Goal: Obtain resource: Download file/media

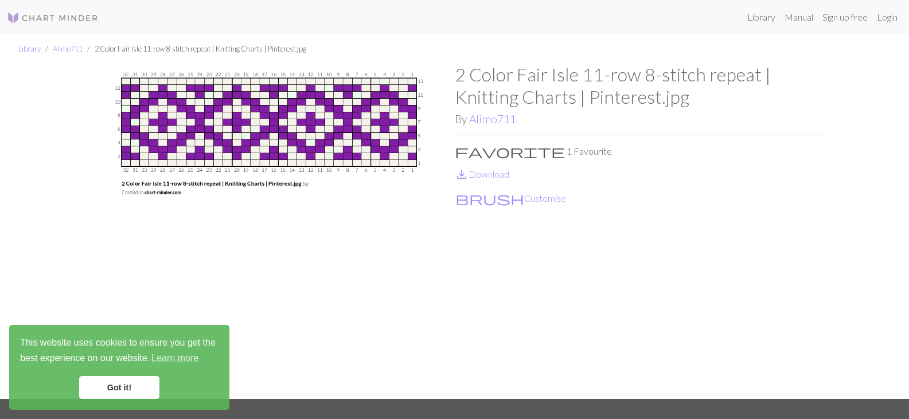
click at [89, 392] on link "Got it!" at bounding box center [119, 387] width 80 height 23
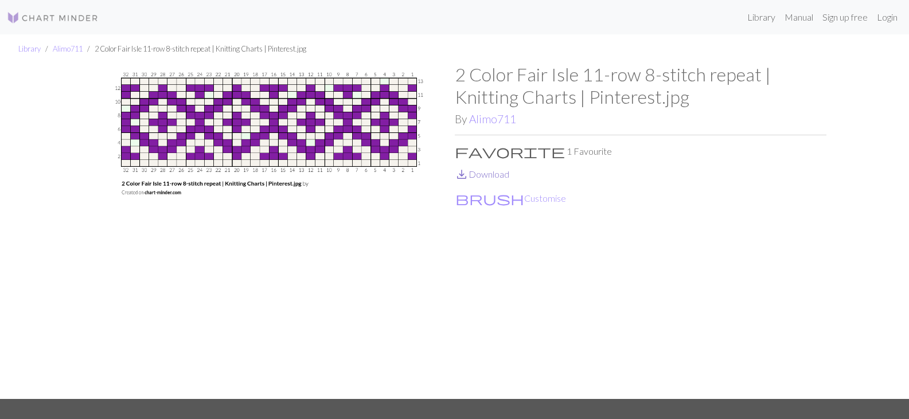
click at [504, 176] on link "save_alt Download" at bounding box center [482, 174] width 55 height 11
click at [67, 52] on link "Alimo711" at bounding box center [68, 48] width 30 height 9
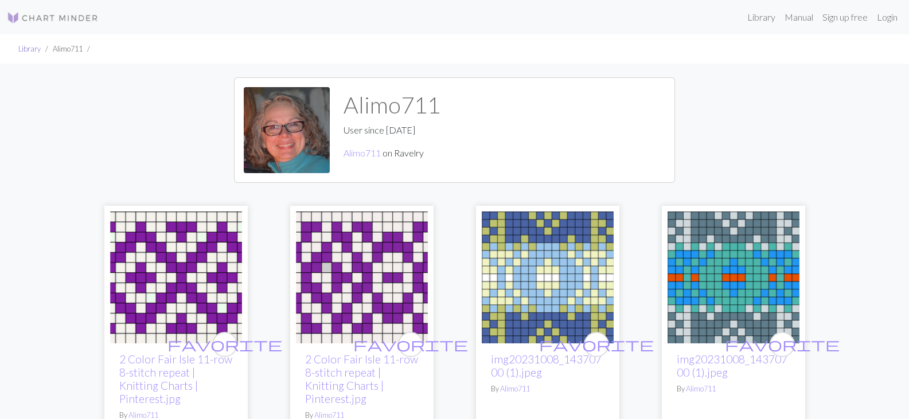
click at [33, 51] on link "Library" at bounding box center [29, 48] width 22 height 9
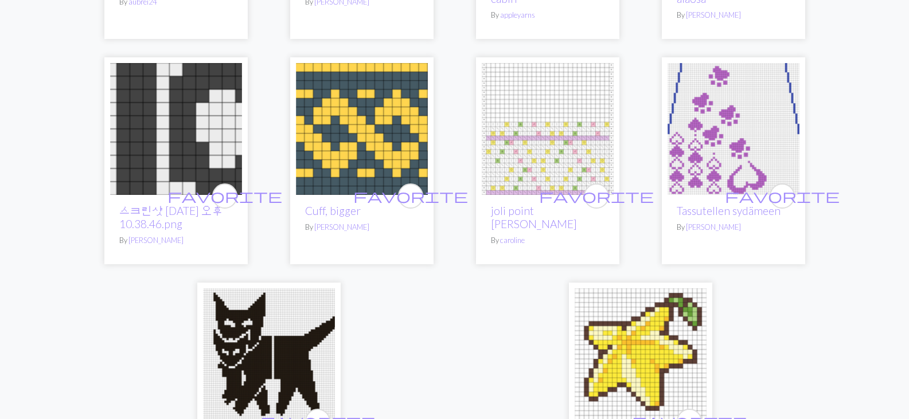
scroll to position [2816, 0]
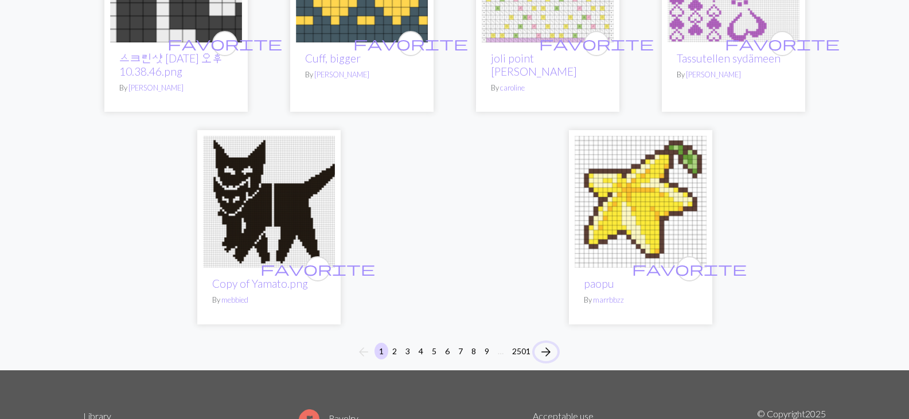
click at [546, 360] on span "arrow_forward" at bounding box center [546, 352] width 14 height 16
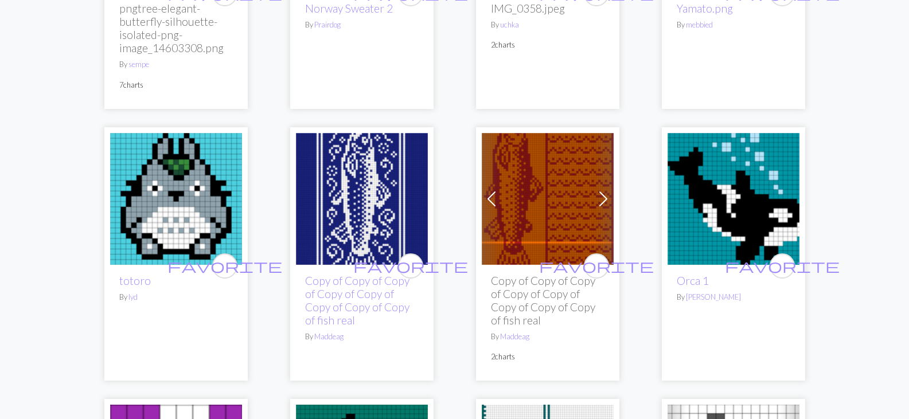
scroll to position [306, 0]
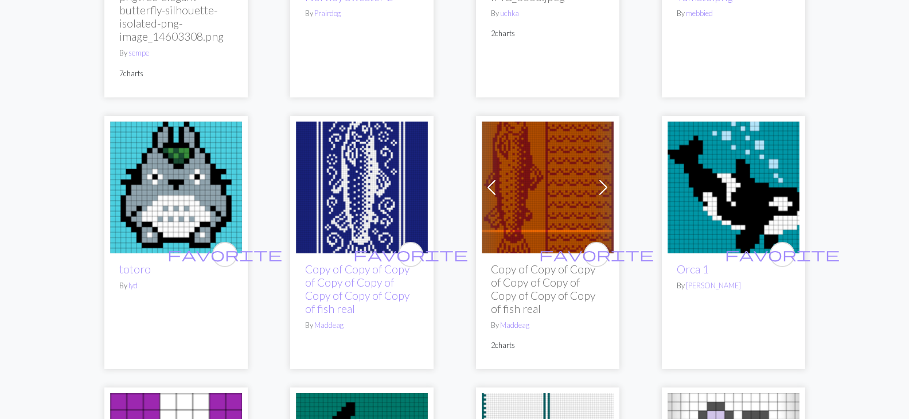
click at [353, 192] on img at bounding box center [362, 188] width 132 height 132
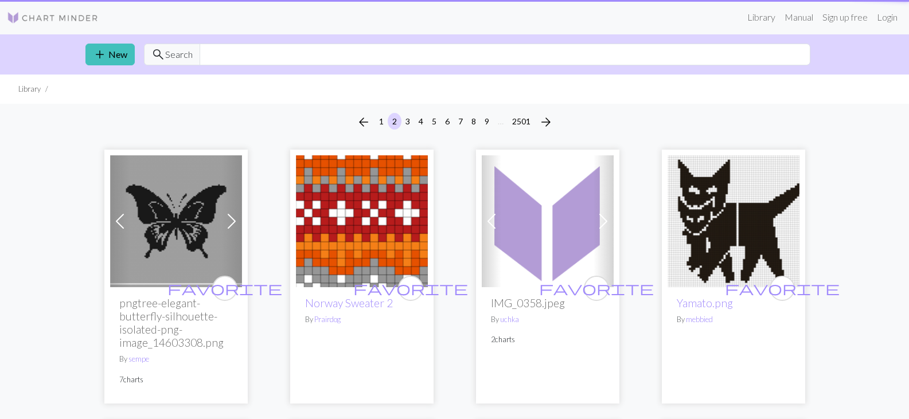
scroll to position [306, 0]
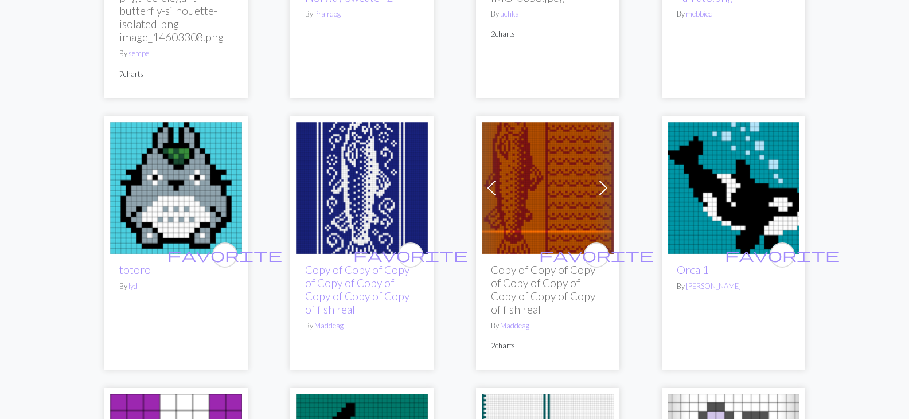
click at [538, 175] on img at bounding box center [548, 188] width 132 height 132
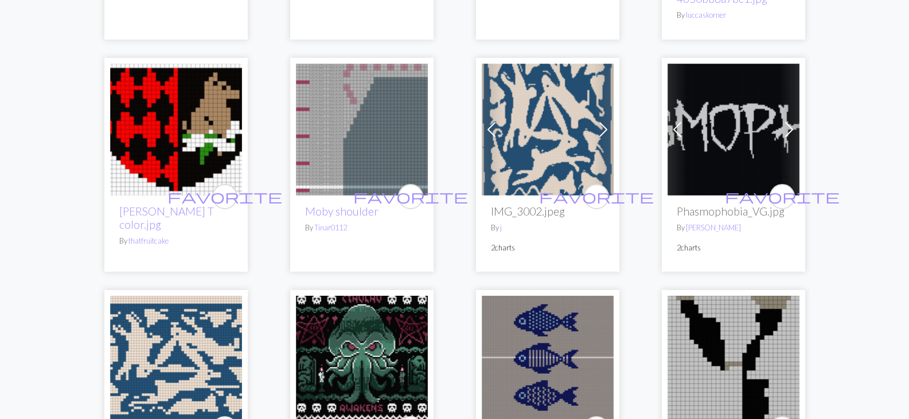
scroll to position [2295, 0]
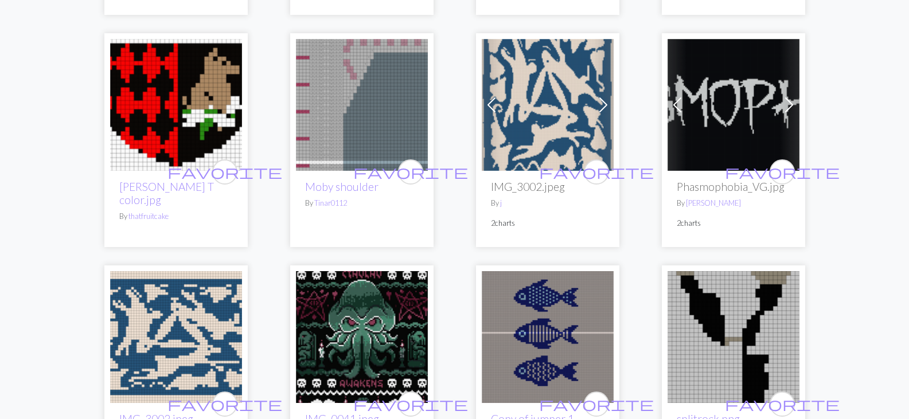
click at [506, 138] on img at bounding box center [548, 105] width 132 height 132
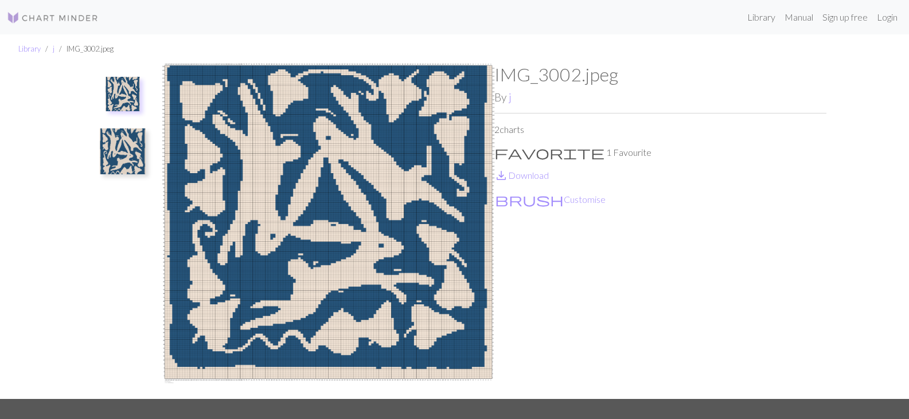
click at [126, 91] on img at bounding box center [123, 94] width 34 height 34
click at [118, 146] on img at bounding box center [123, 152] width 46 height 46
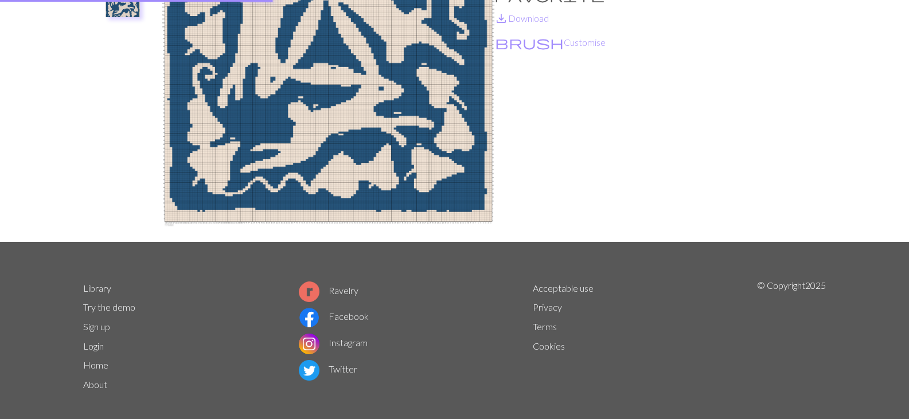
scroll to position [169, 0]
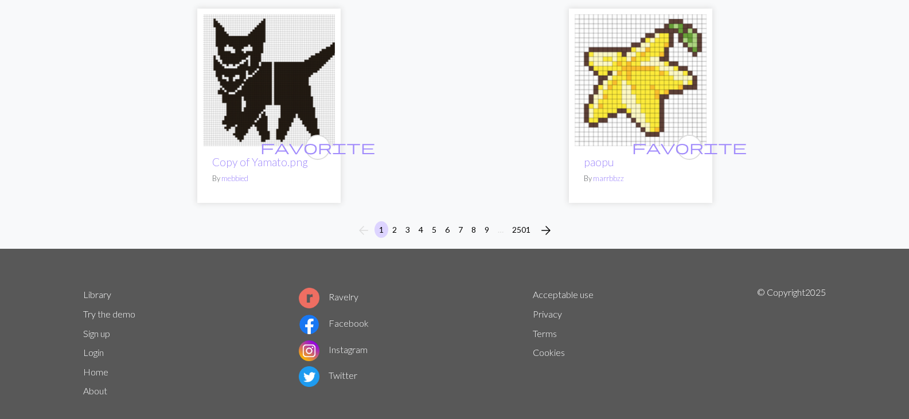
scroll to position [2969, 0]
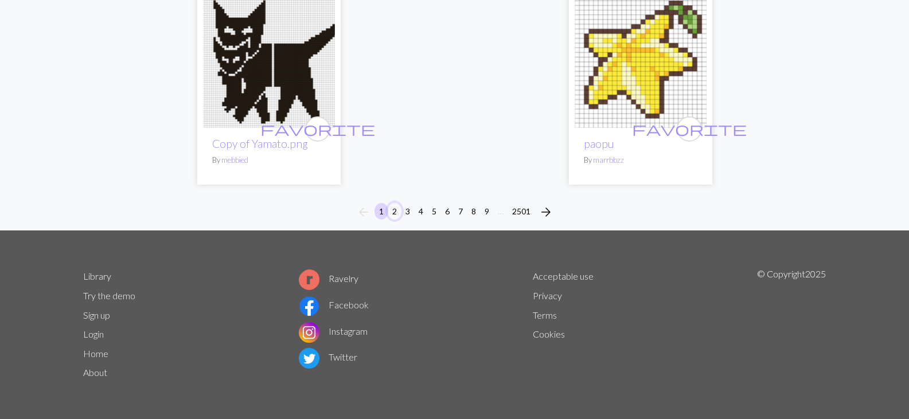
click at [392, 211] on button "2" at bounding box center [395, 211] width 14 height 17
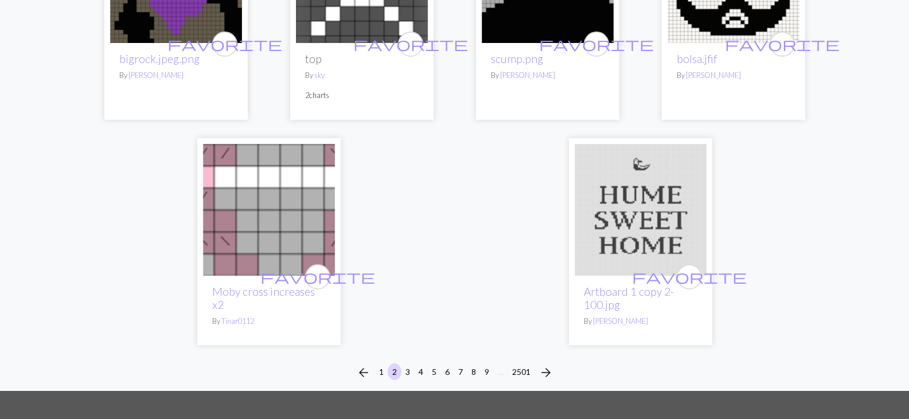
scroll to position [3028, 0]
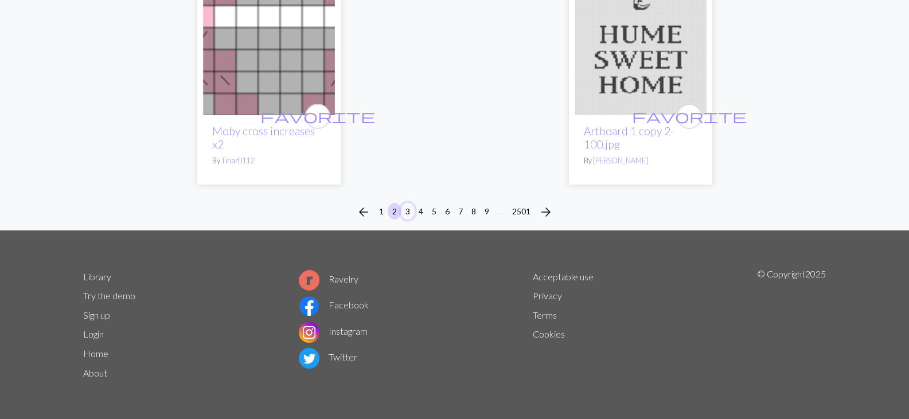
click at [407, 215] on button "3" at bounding box center [408, 211] width 14 height 17
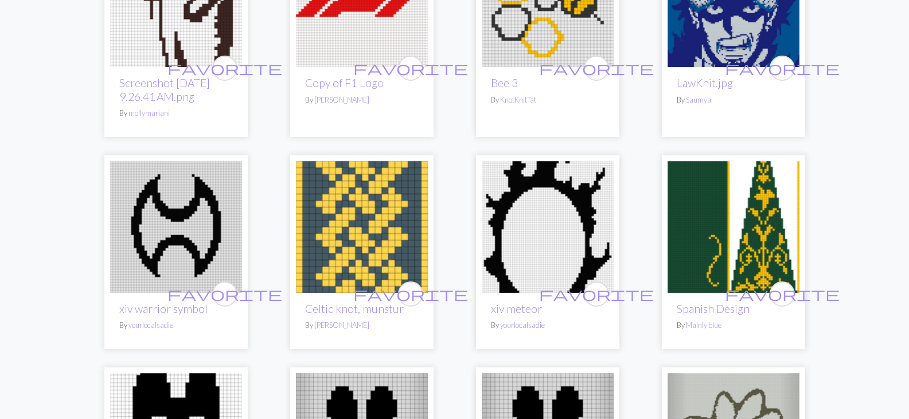
scroll to position [612, 0]
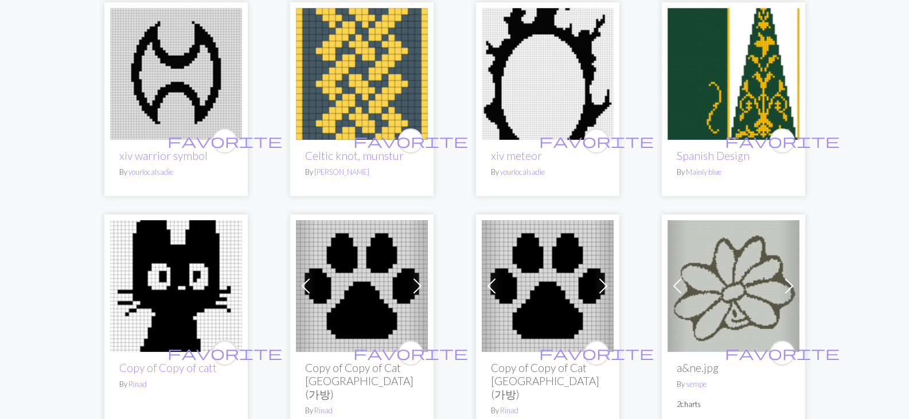
click at [341, 75] on img at bounding box center [362, 74] width 132 height 132
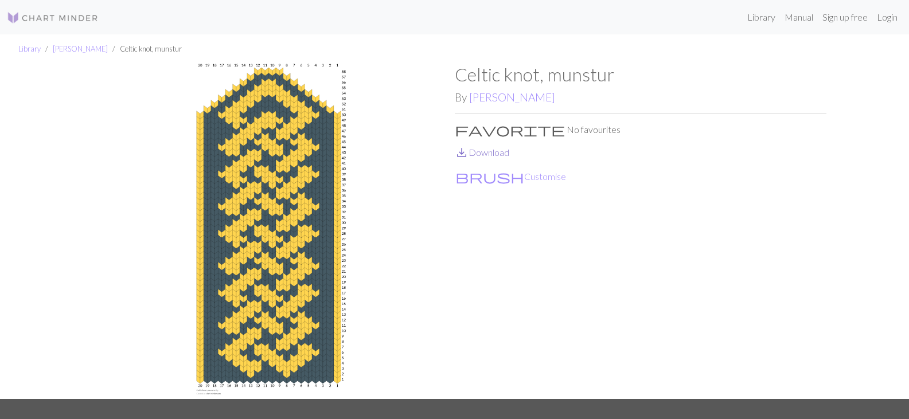
click at [476, 153] on link "save_alt Download" at bounding box center [482, 152] width 55 height 11
drag, startPoint x: 455, startPoint y: 77, endPoint x: 611, endPoint y: 75, distance: 155.5
click at [611, 75] on h1 "Celtic knot, munstur" at bounding box center [641, 75] width 372 height 22
copy h1 "Celtic knot, munstur"
